Goal: Task Accomplishment & Management: Use online tool/utility

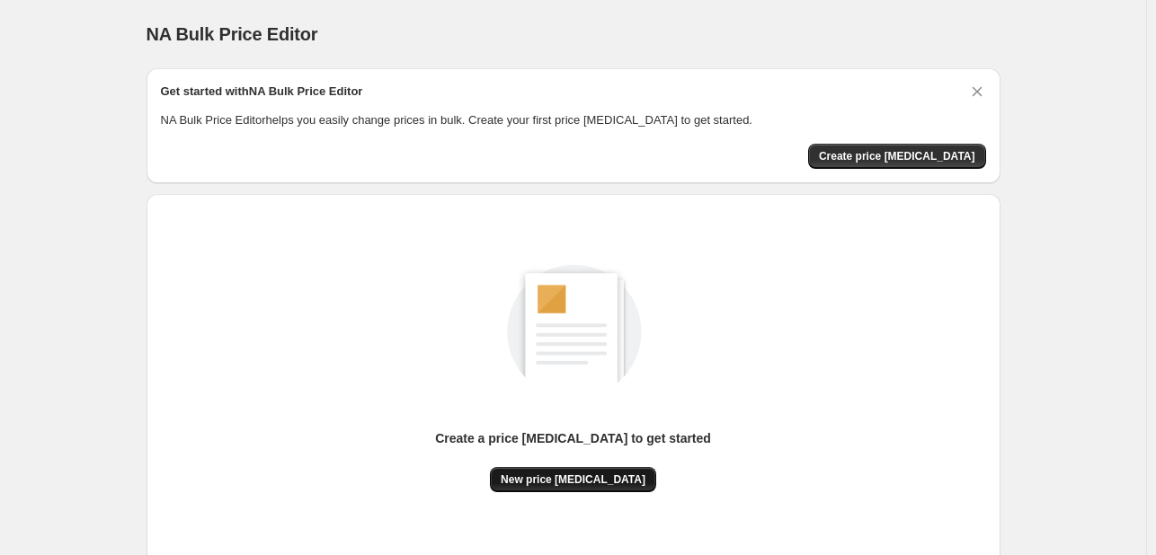
click at [551, 487] on button "New price [MEDICAL_DATA]" at bounding box center [573, 479] width 166 height 25
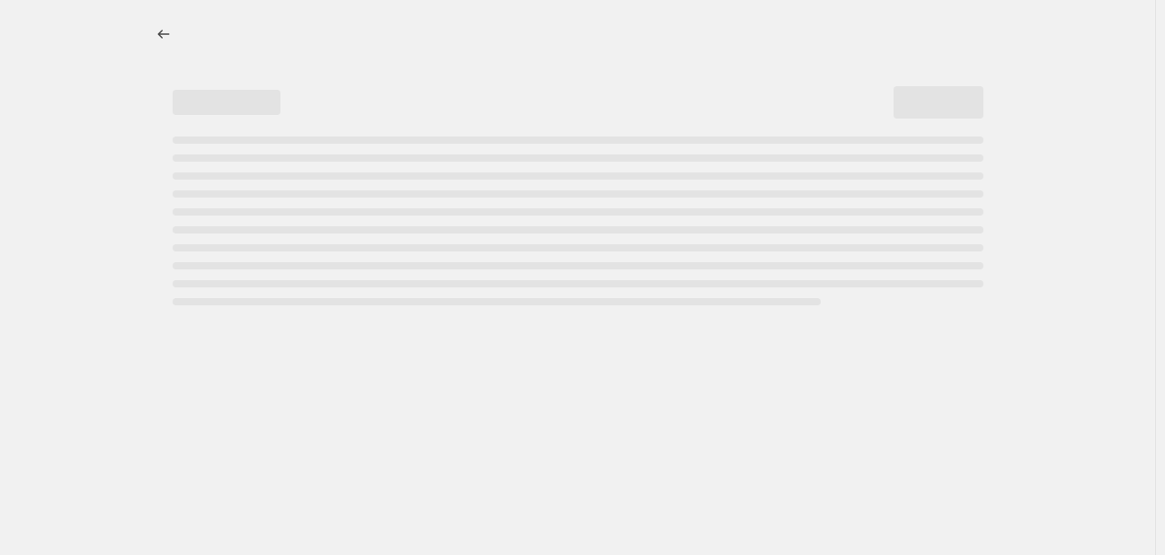
select select "percentage"
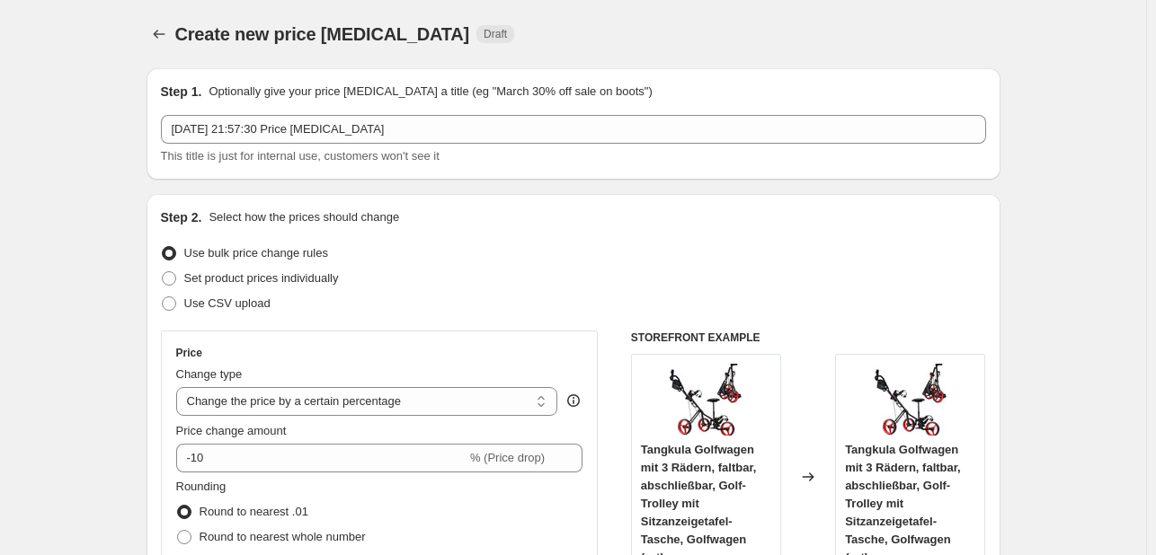
scroll to position [359, 0]
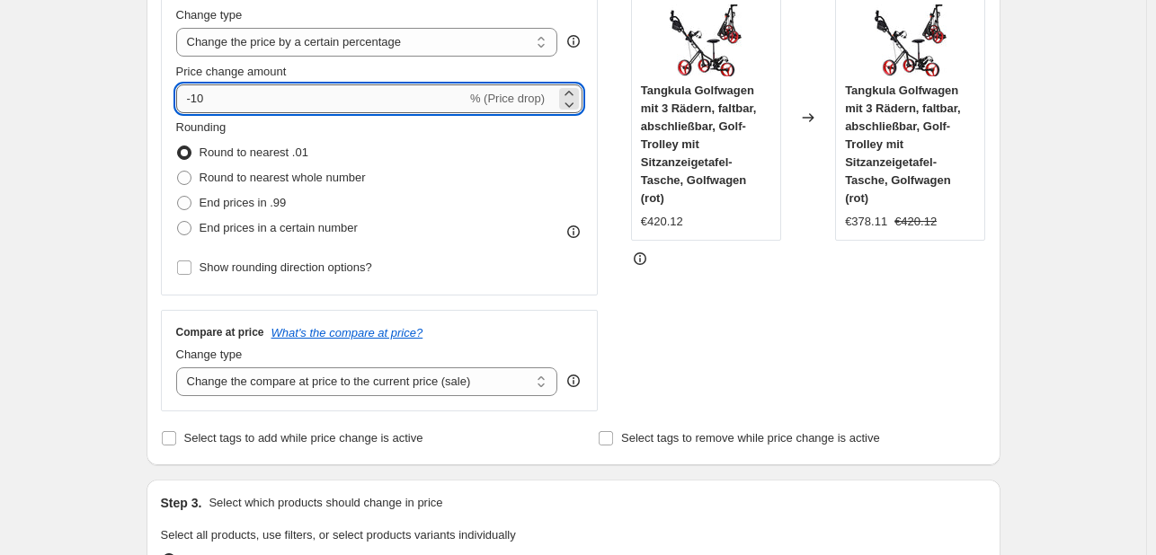
click at [306, 98] on input "-10" at bounding box center [321, 98] width 290 height 29
type input "-1"
click at [270, 101] on input "-45" at bounding box center [321, 98] width 290 height 29
drag, startPoint x: 270, startPoint y: 100, endPoint x: 271, endPoint y: 152, distance: 52.1
click at [277, 163] on div "Price Change type Change the price to a certain amount Change the price by a ce…" at bounding box center [379, 134] width 407 height 294
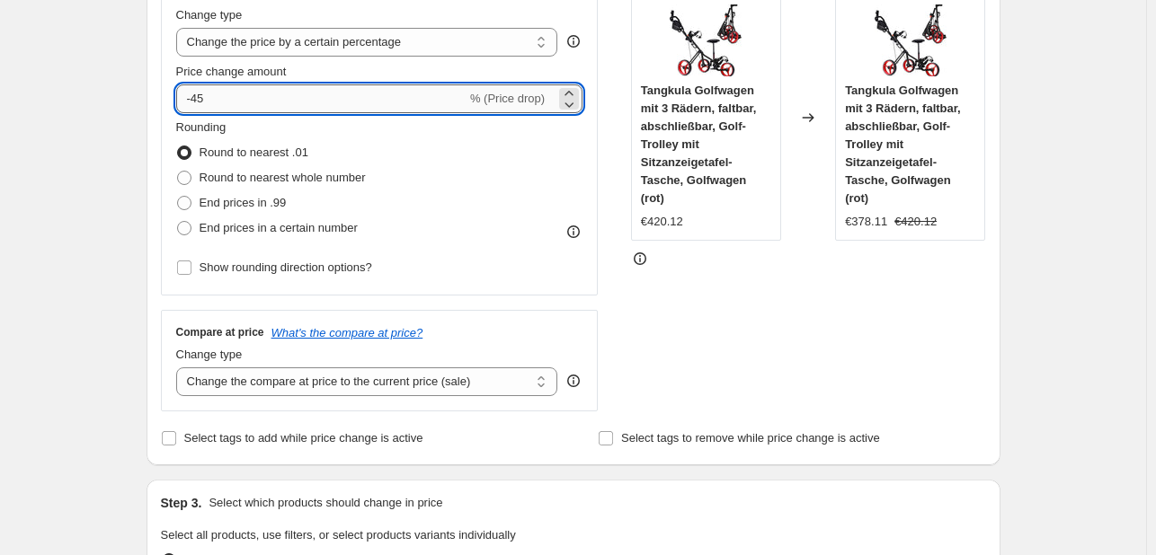
click at [246, 102] on input "-45" at bounding box center [321, 98] width 290 height 29
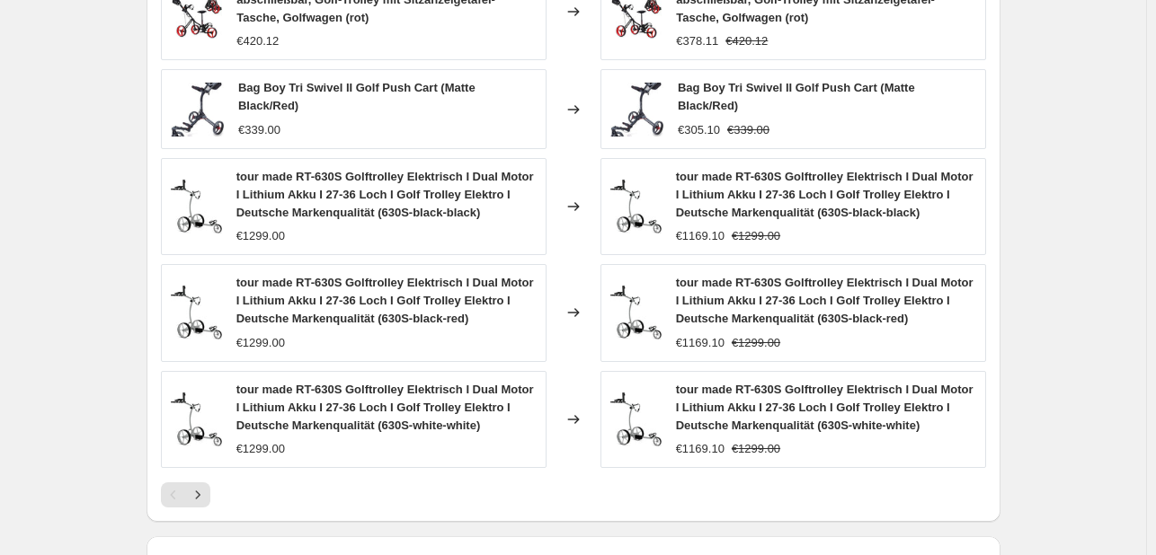
scroll to position [1335, 0]
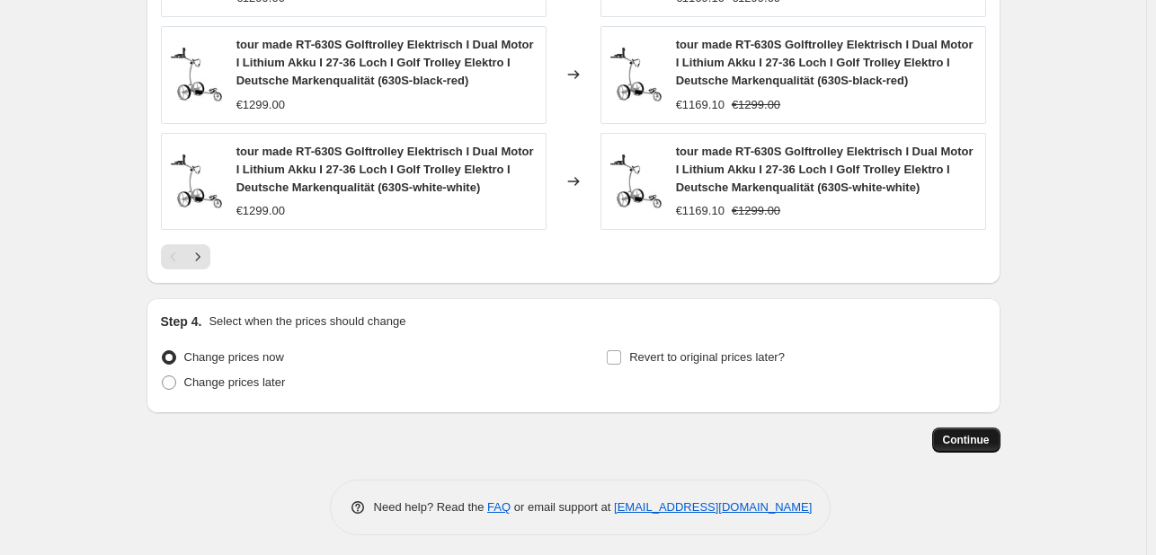
type input "-40"
click at [983, 439] on span "Continue" at bounding box center [966, 440] width 47 height 14
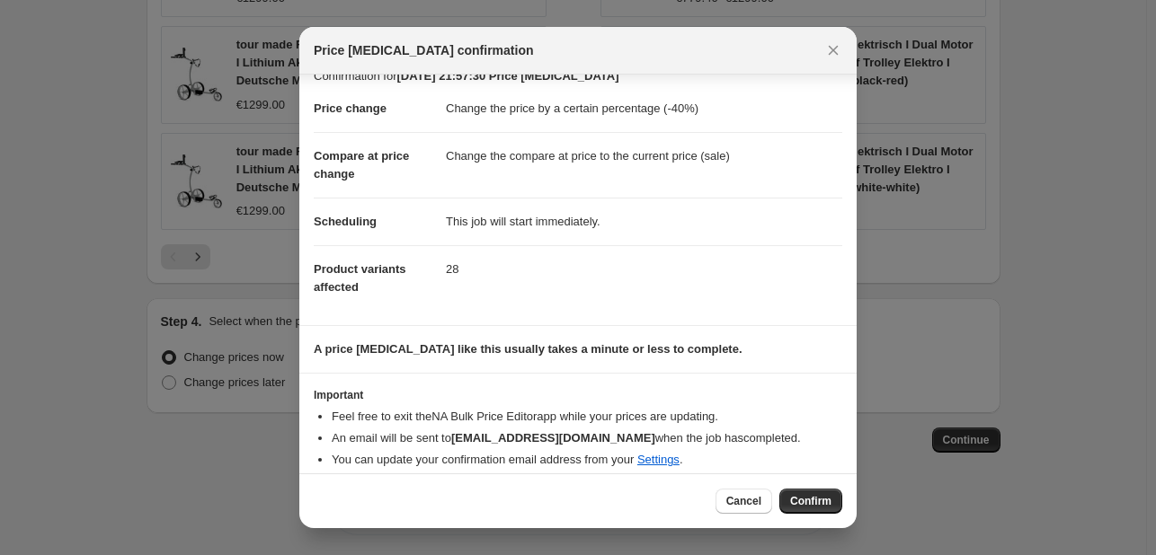
scroll to position [34, 0]
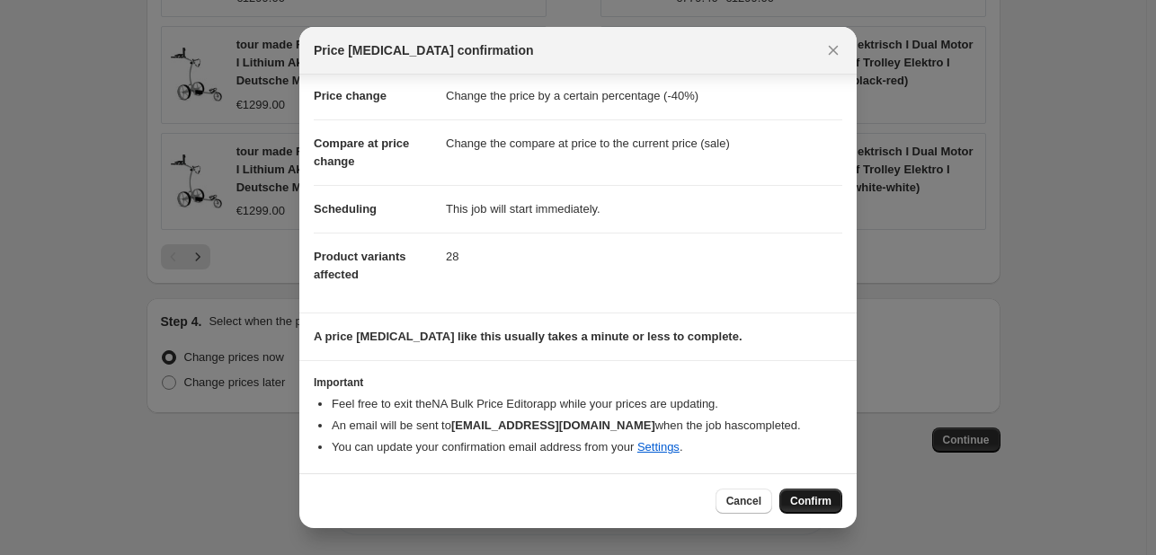
click at [796, 493] on button "Confirm" at bounding box center [810, 501] width 63 height 25
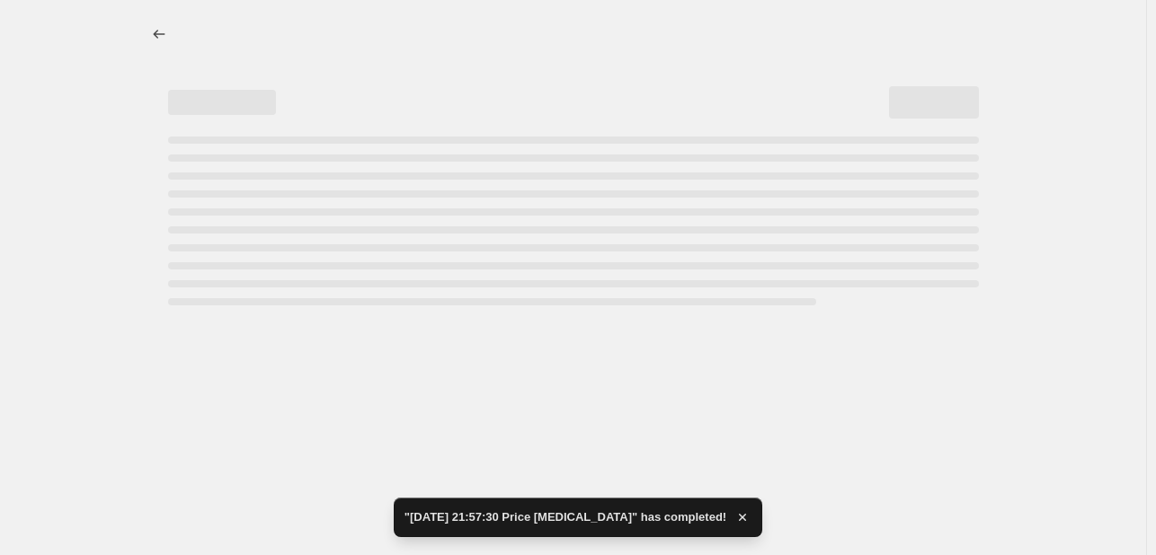
select select "percentage"
